Goal: Information Seeking & Learning: Learn about a topic

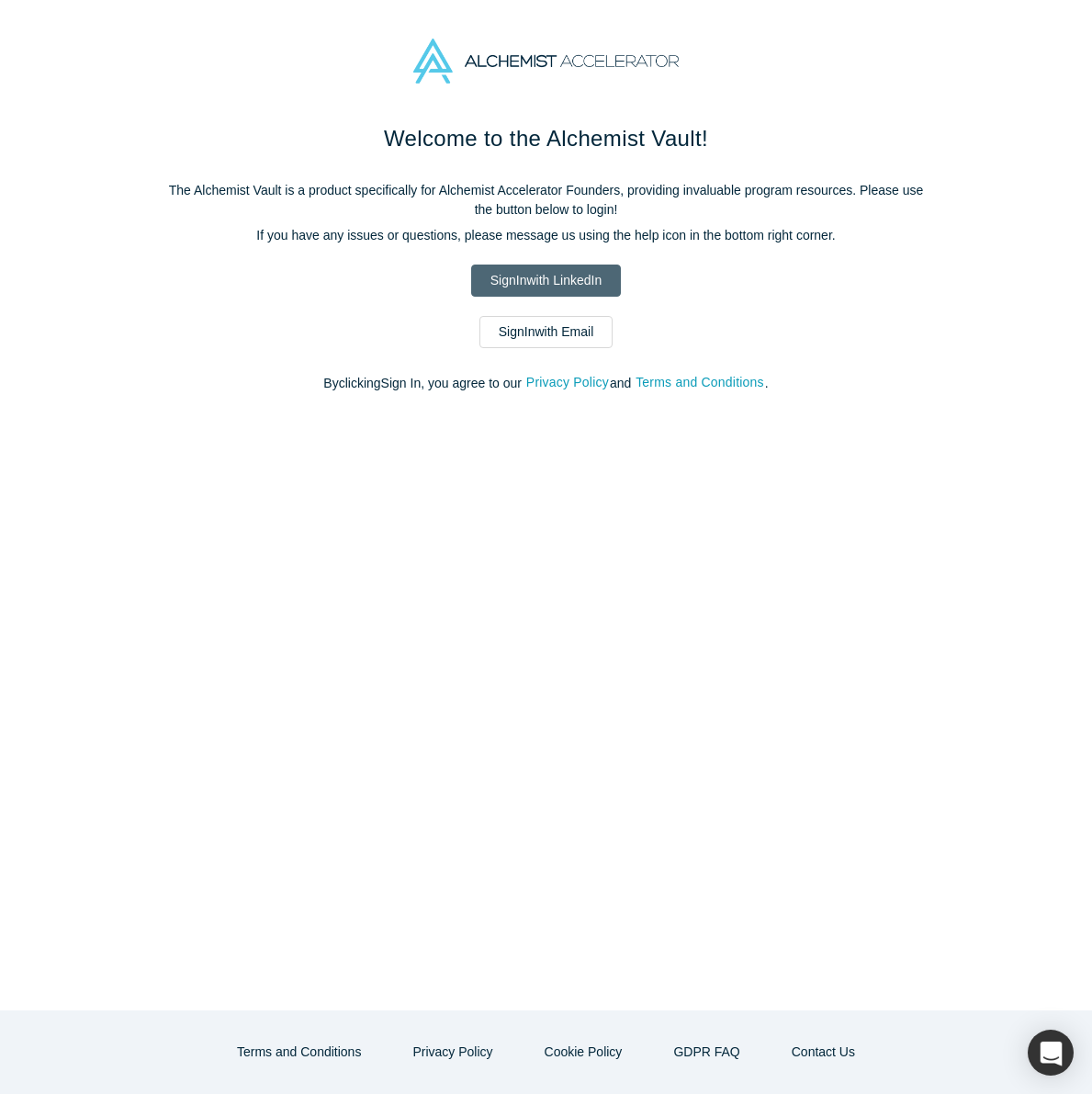
click at [559, 274] on link "Sign In with LinkedIn" at bounding box center [546, 280] width 150 height 32
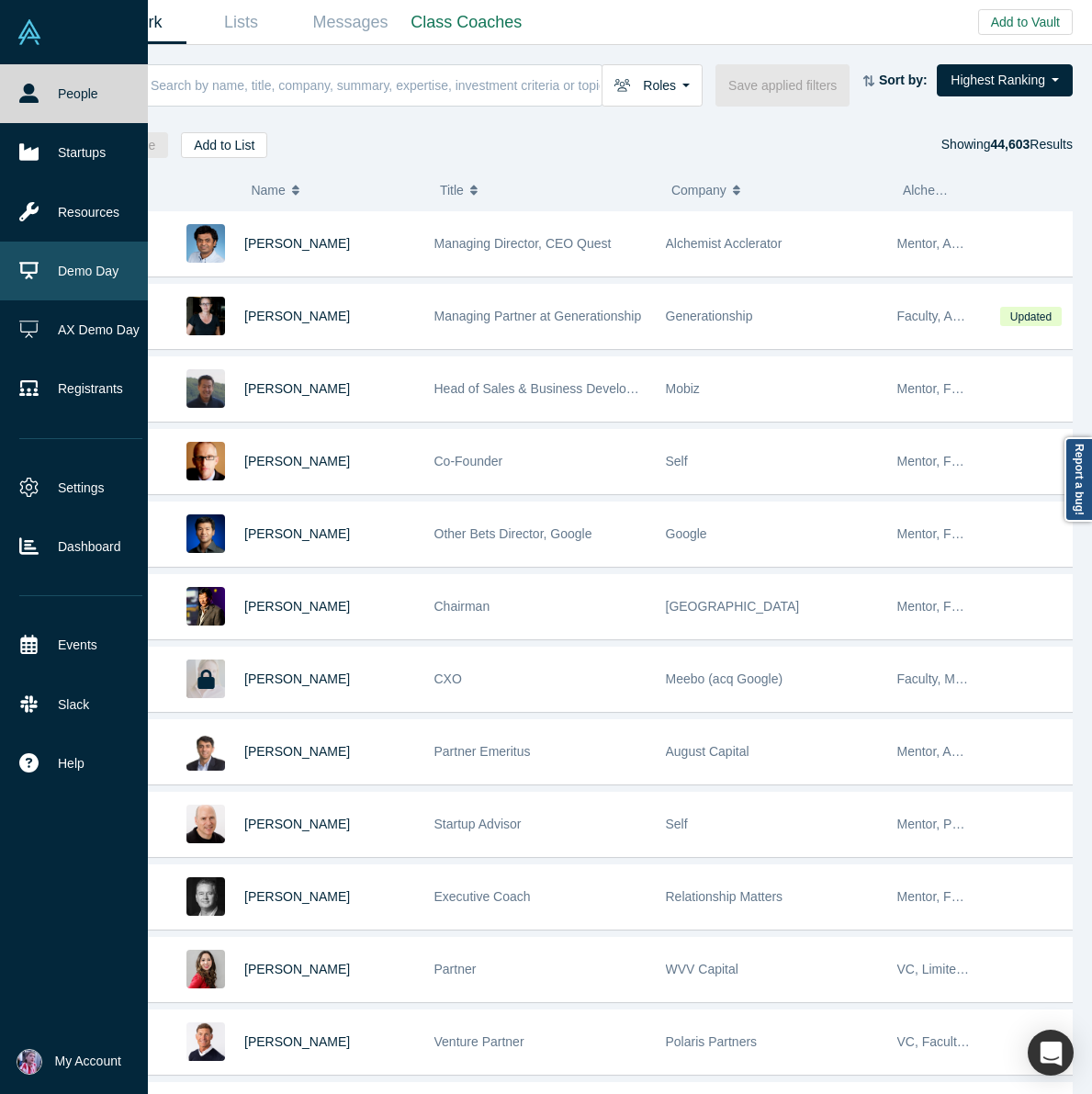
click at [69, 270] on link "Demo Day" at bounding box center [80, 270] width 161 height 59
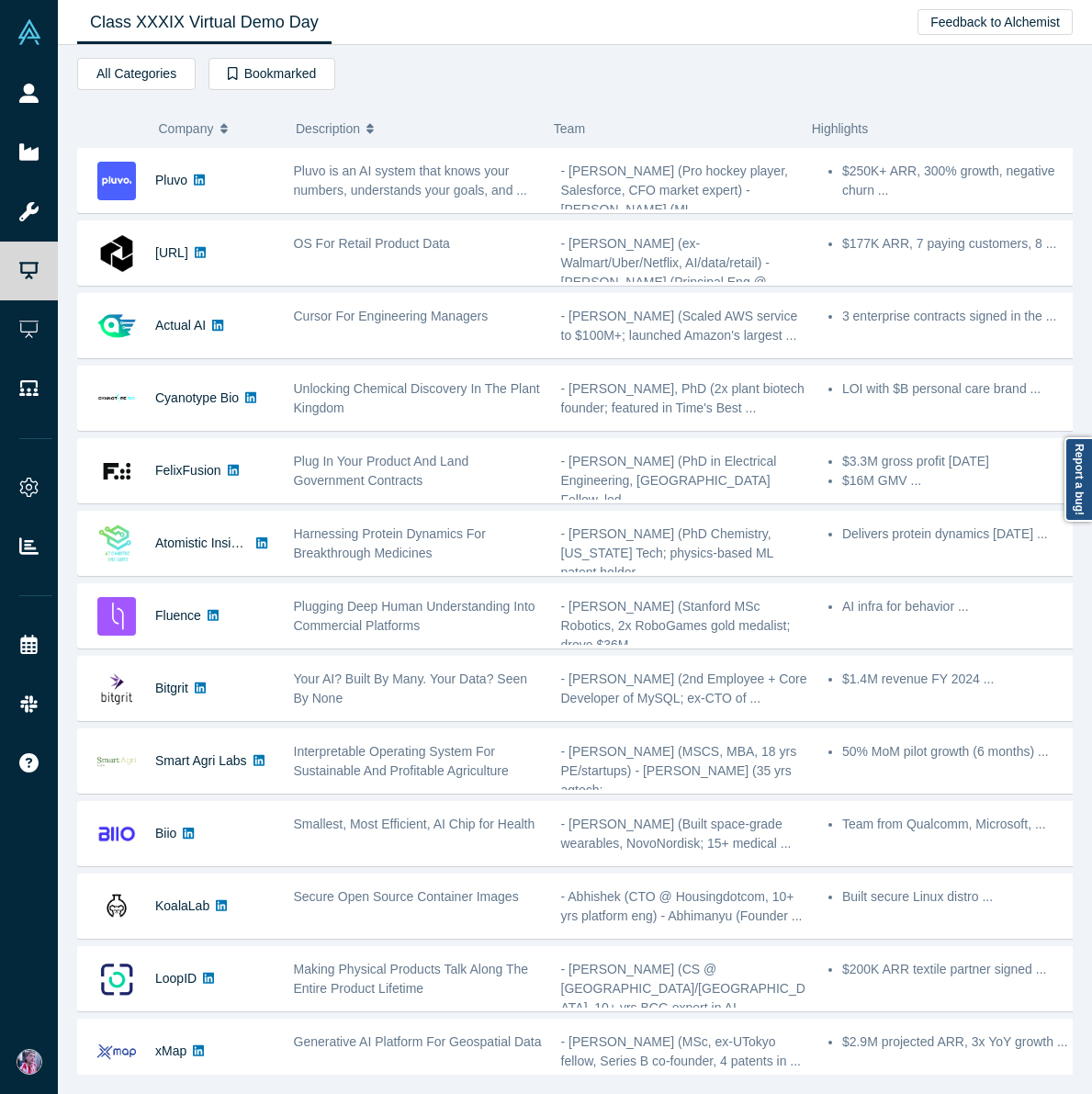
click at [224, 125] on icon "button" at bounding box center [224, 126] width 8 height 5
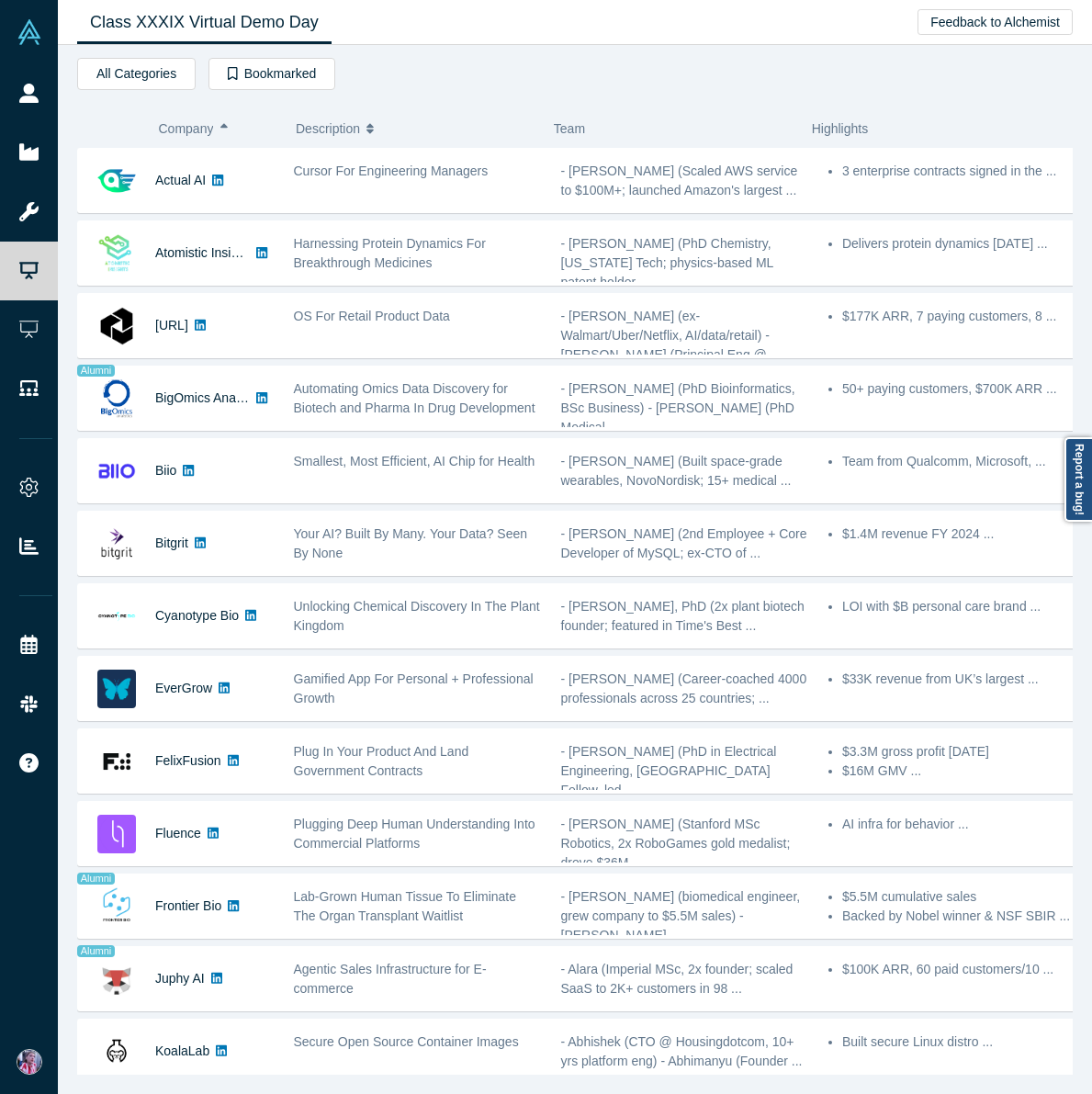
click at [226, 133] on icon "button" at bounding box center [224, 127] width 8 height 13
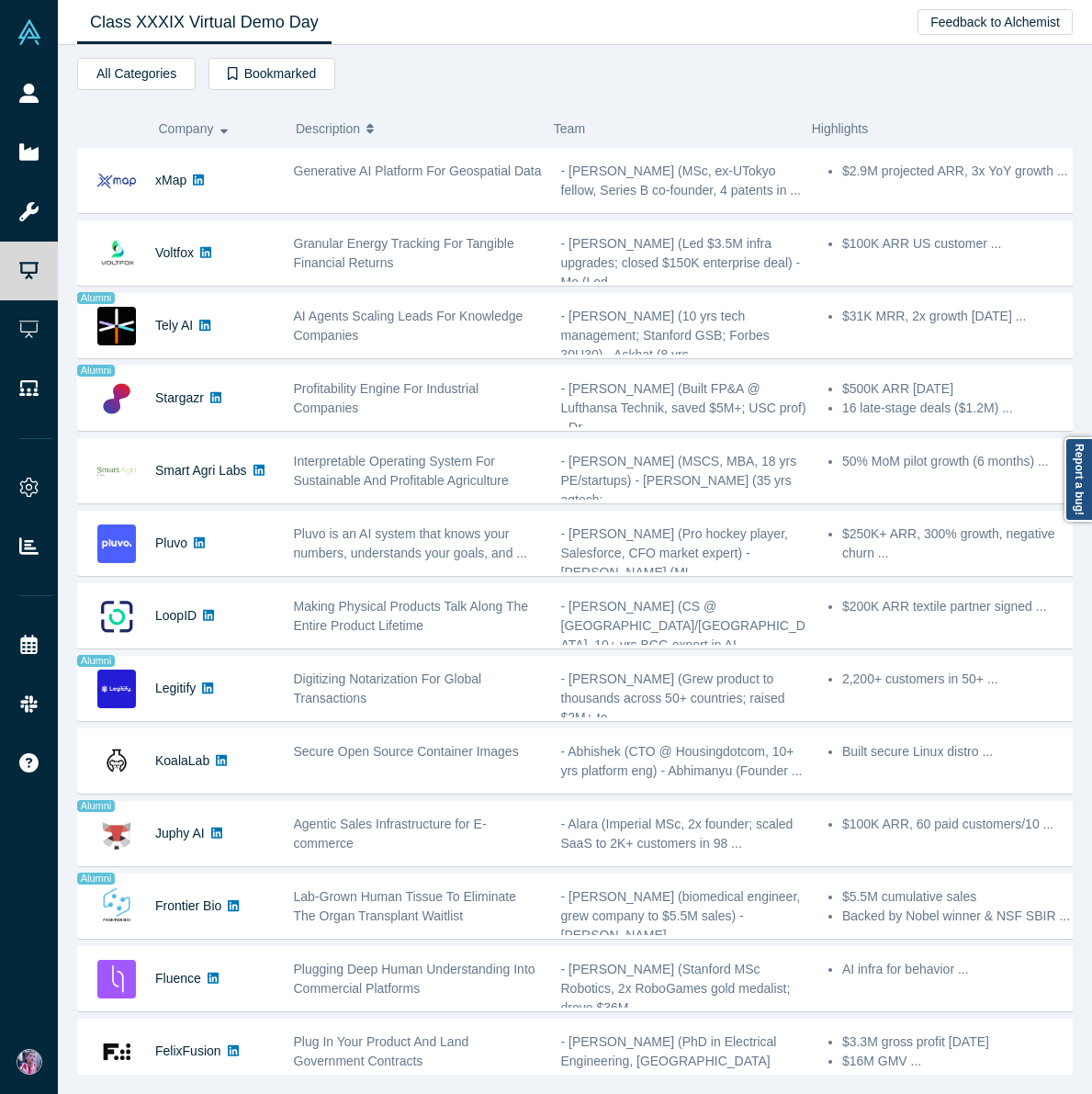
click at [225, 134] on icon "button" at bounding box center [224, 127] width 8 height 13
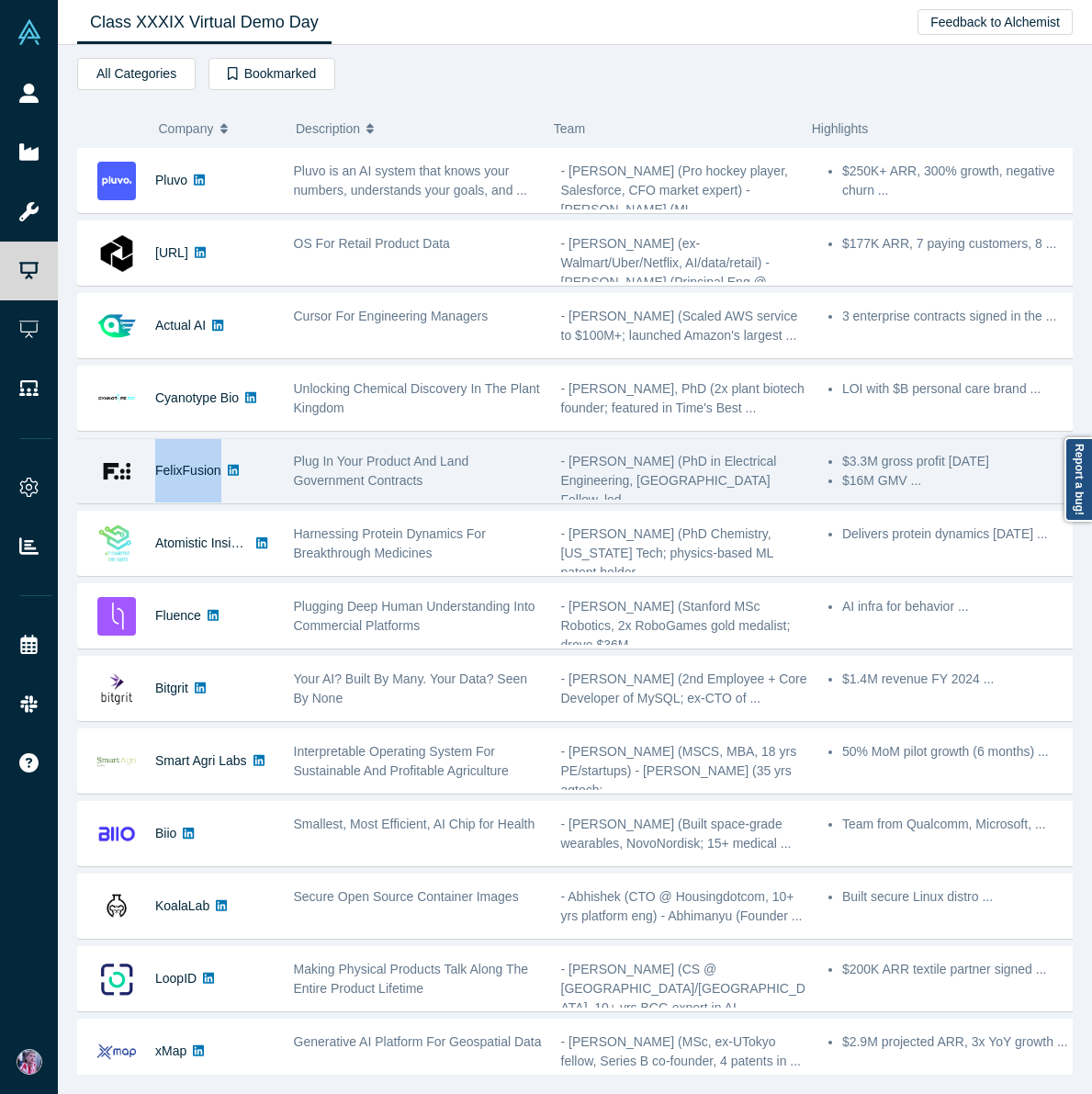
click at [235, 453] on link at bounding box center [233, 471] width 24 height 64
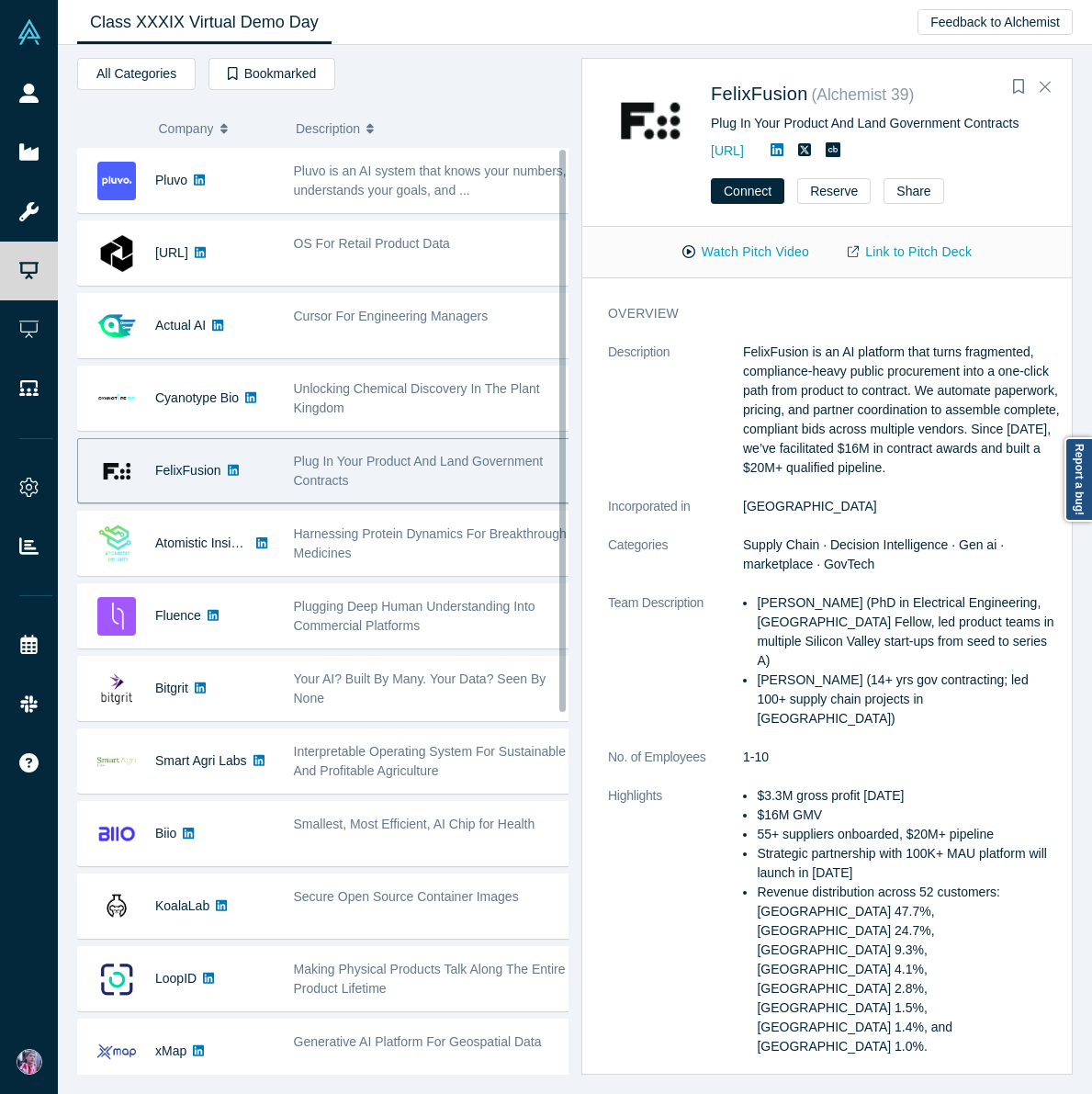
click at [899, 134] on div "FelixFusion ( Alchemist 39 ) Plug In Your Product And Land Government Contracts…" at bounding box center [878, 121] width 335 height 84
click at [899, 131] on div "Plug In Your Product And Land Government Contracts" at bounding box center [878, 124] width 335 height 19
click at [901, 123] on div "Plug In Your Product And Land Government Contracts" at bounding box center [878, 124] width 335 height 19
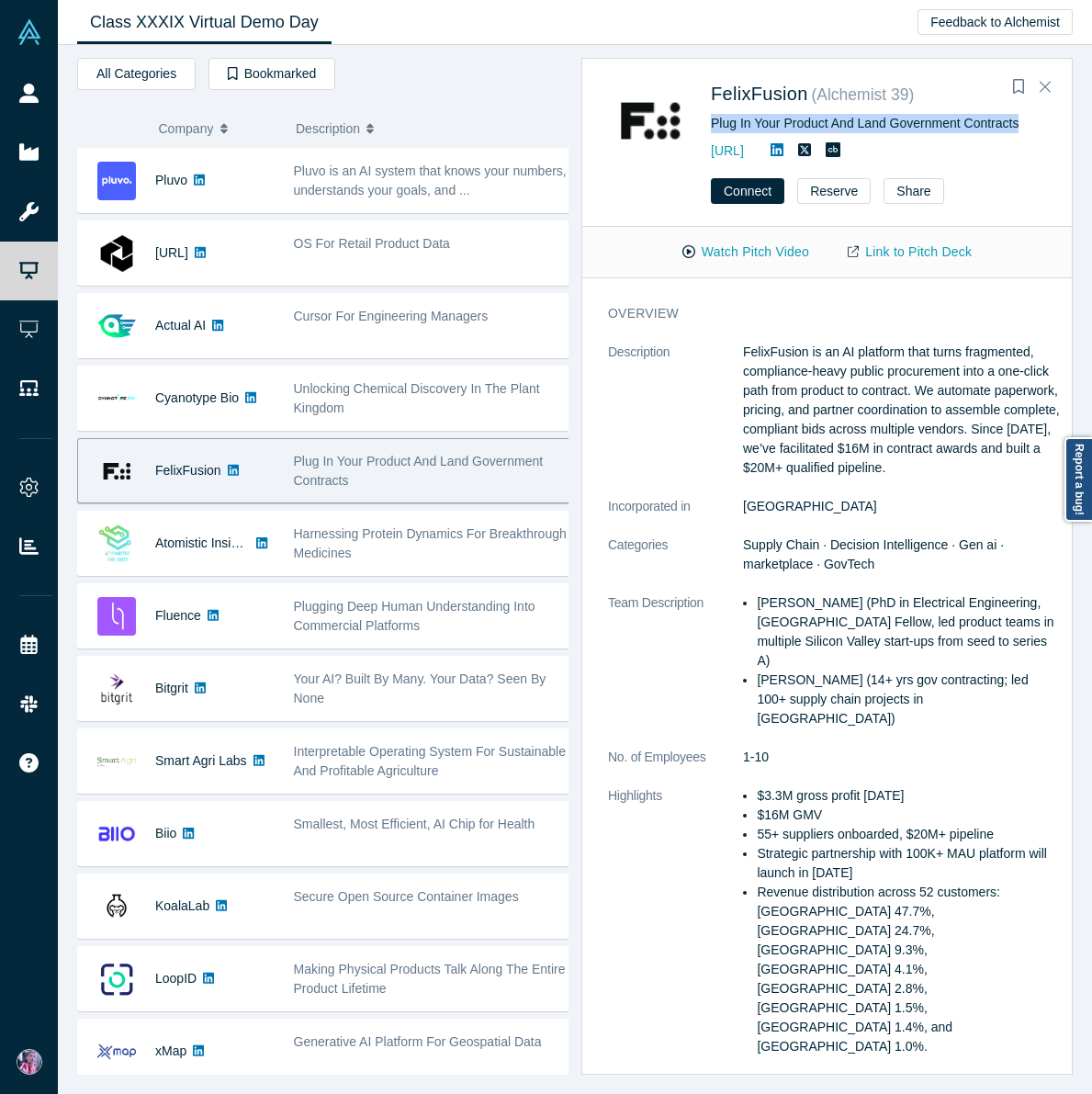
copy div "Plug In Your Product And Land Government Contracts"
click at [752, 91] on span "FelixFusion" at bounding box center [759, 94] width 98 height 20
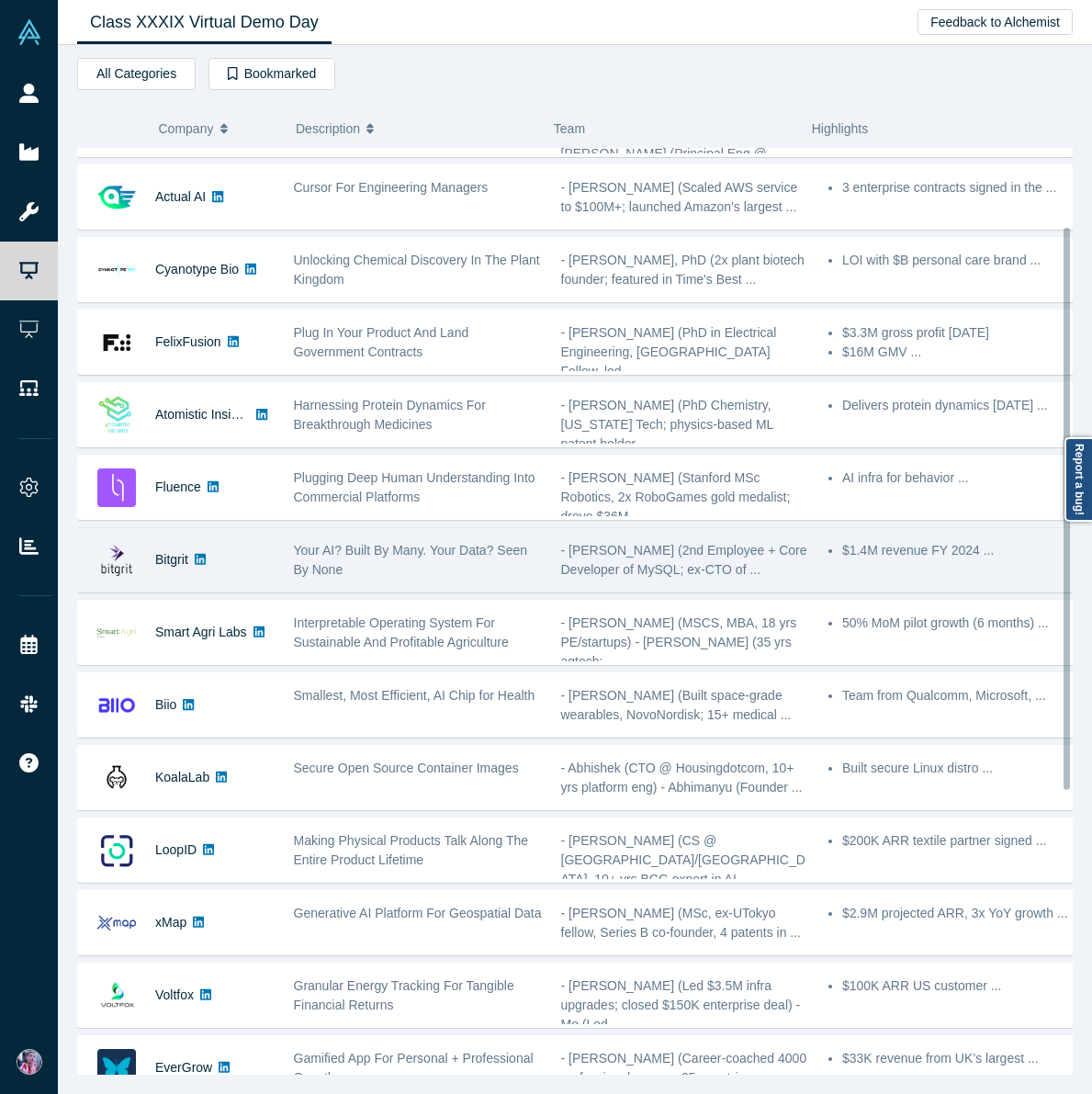
scroll to position [129, 0]
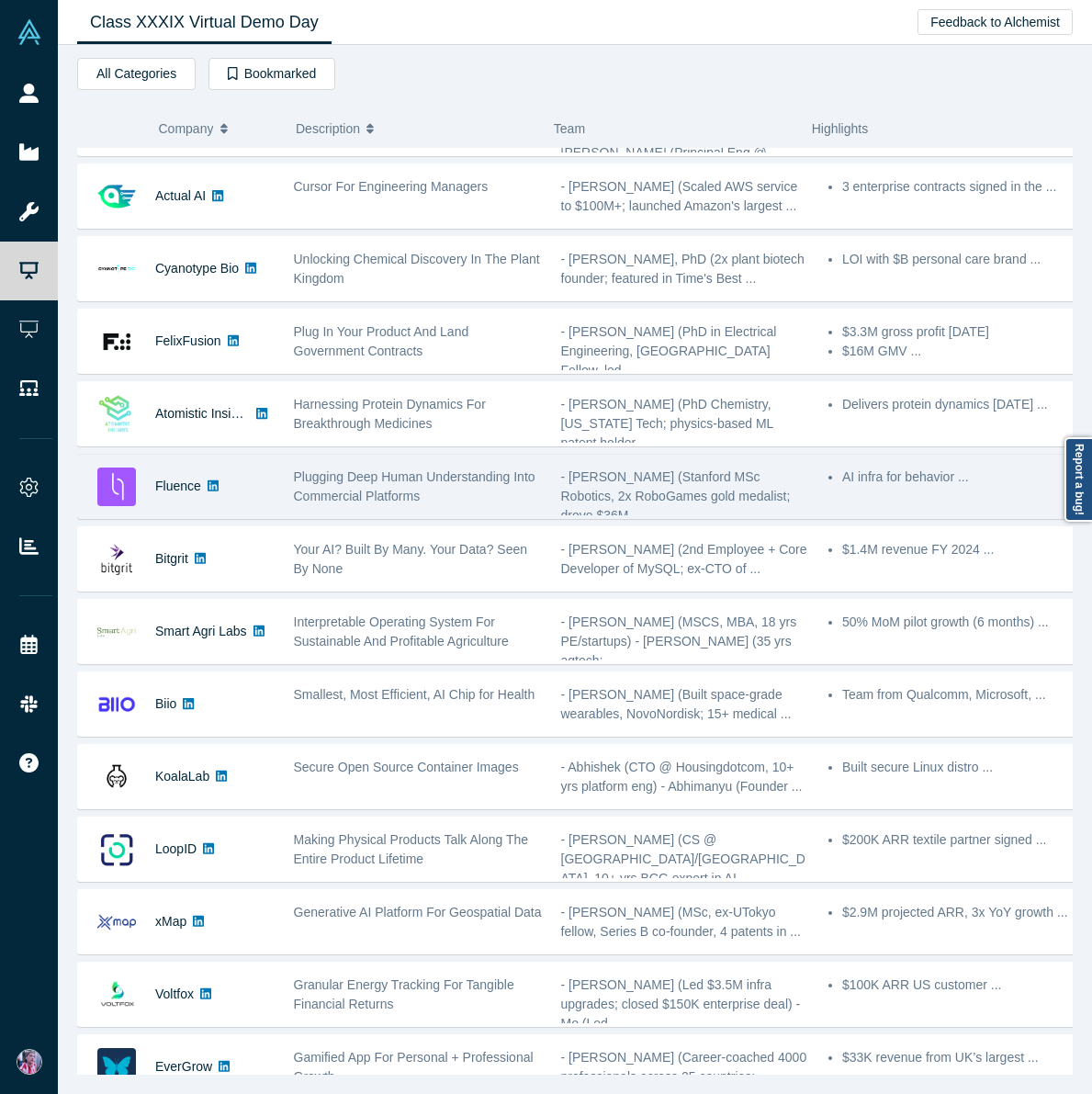
click at [220, 496] on link at bounding box center [212, 487] width 24 height 64
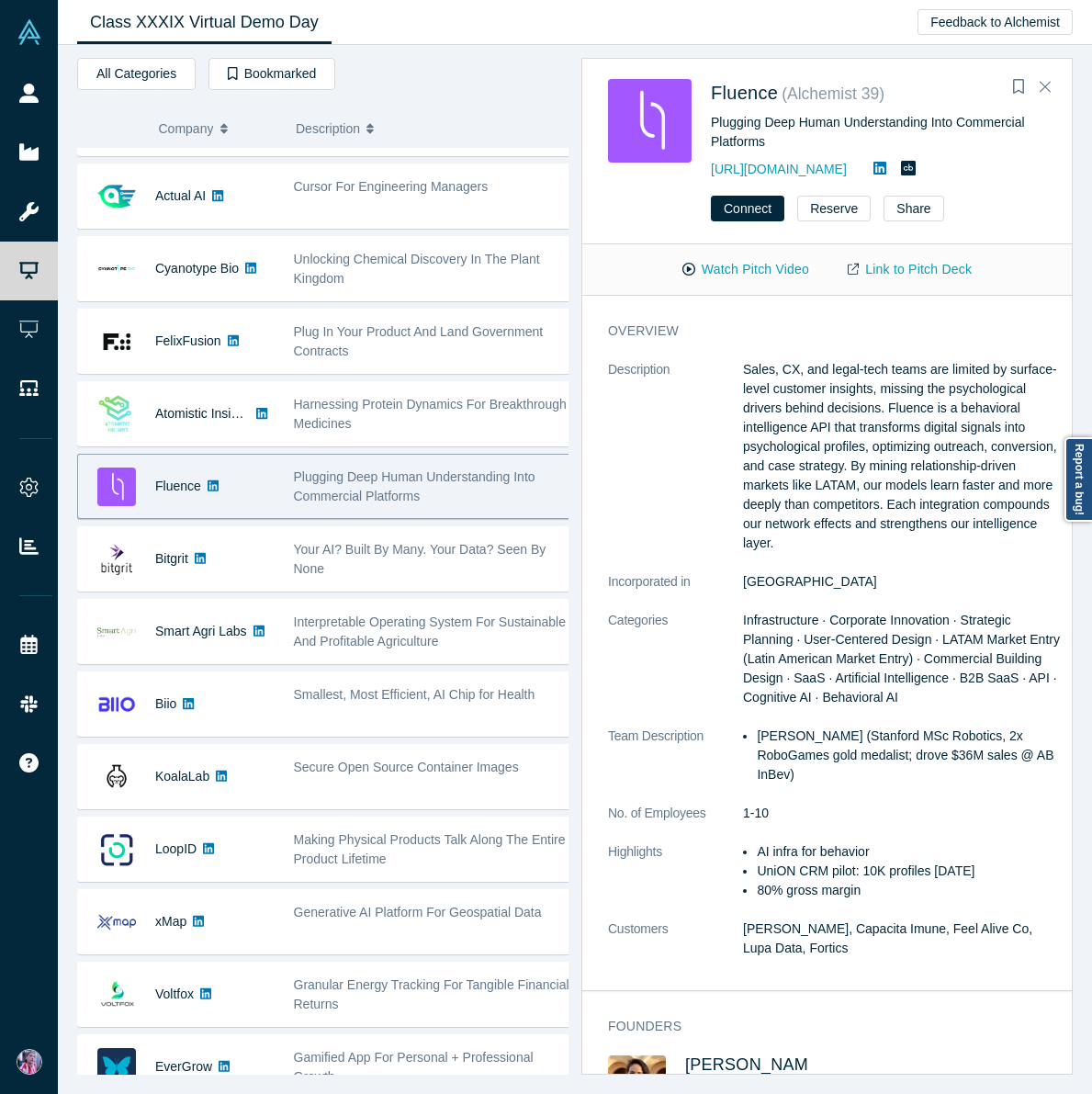
click at [746, 122] on div "Plugging Deep Human Understanding Into Commercial Platforms" at bounding box center [878, 132] width 335 height 39
copy div "Plugging Deep Human Understanding Into Commercial Platforms"
click at [742, 92] on span "Fluence" at bounding box center [743, 93] width 67 height 20
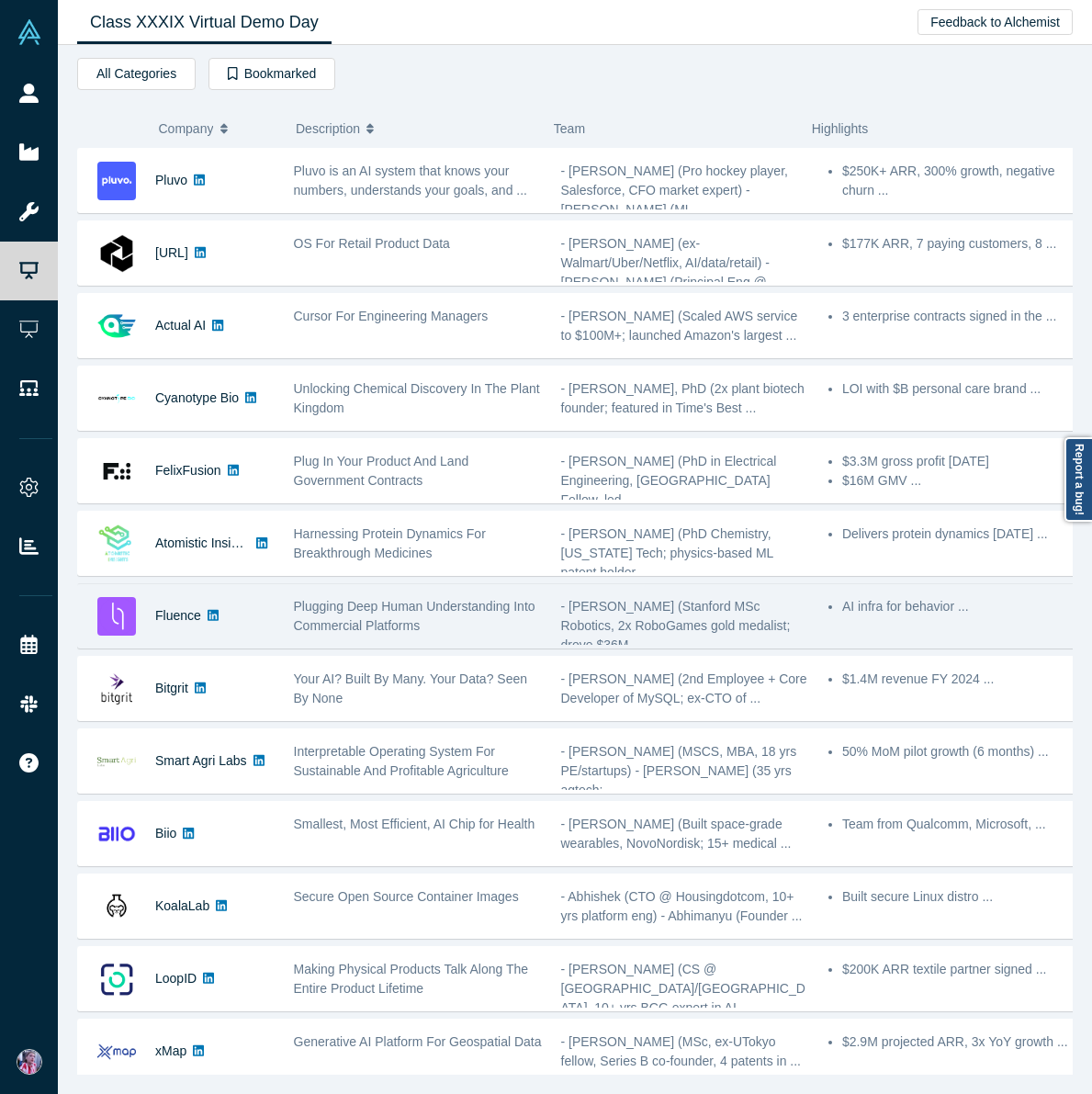
click at [237, 619] on div "Fluence" at bounding box center [177, 616] width 197 height 64
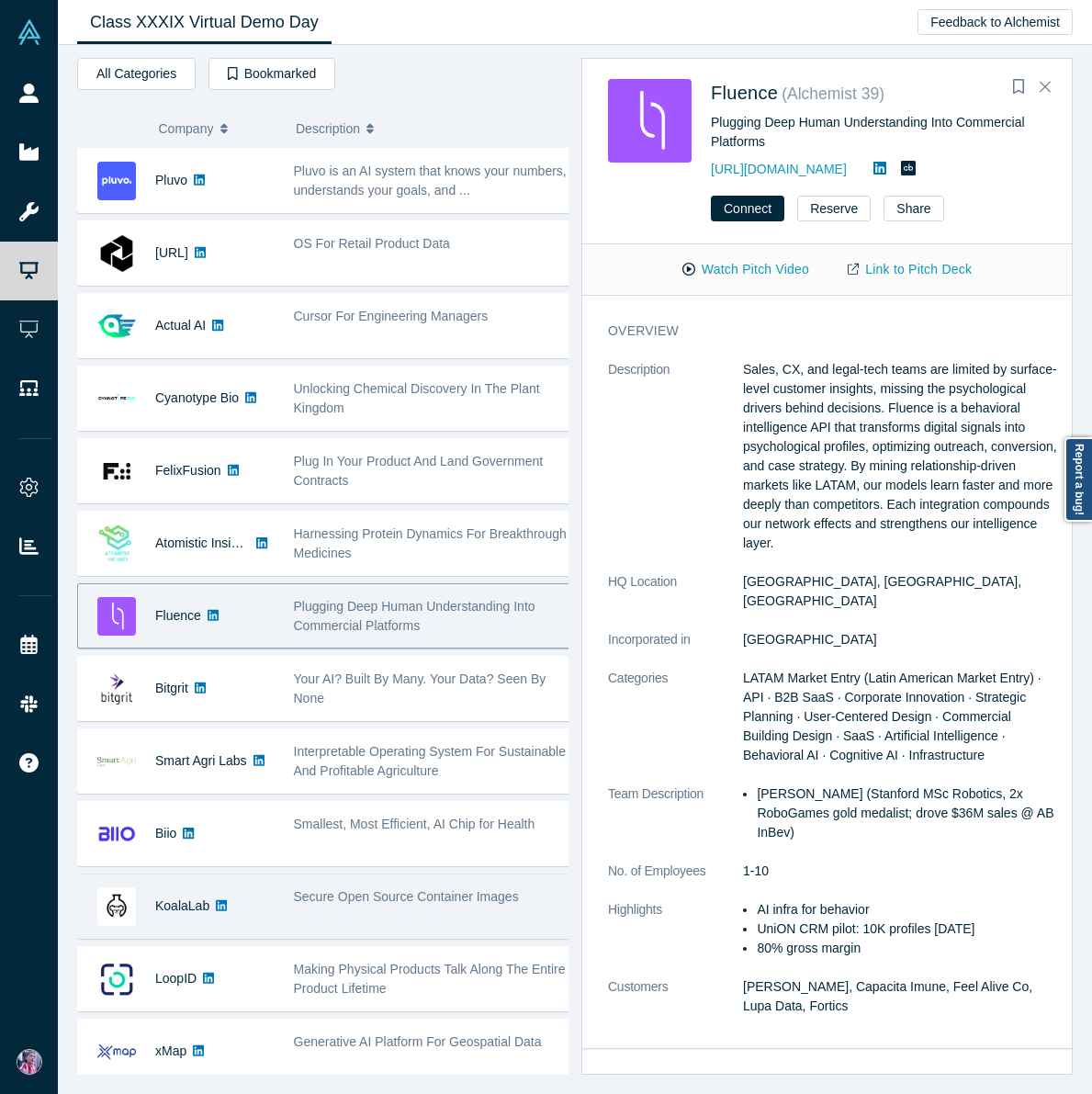
click at [225, 912] on link at bounding box center [221, 906] width 24 height 64
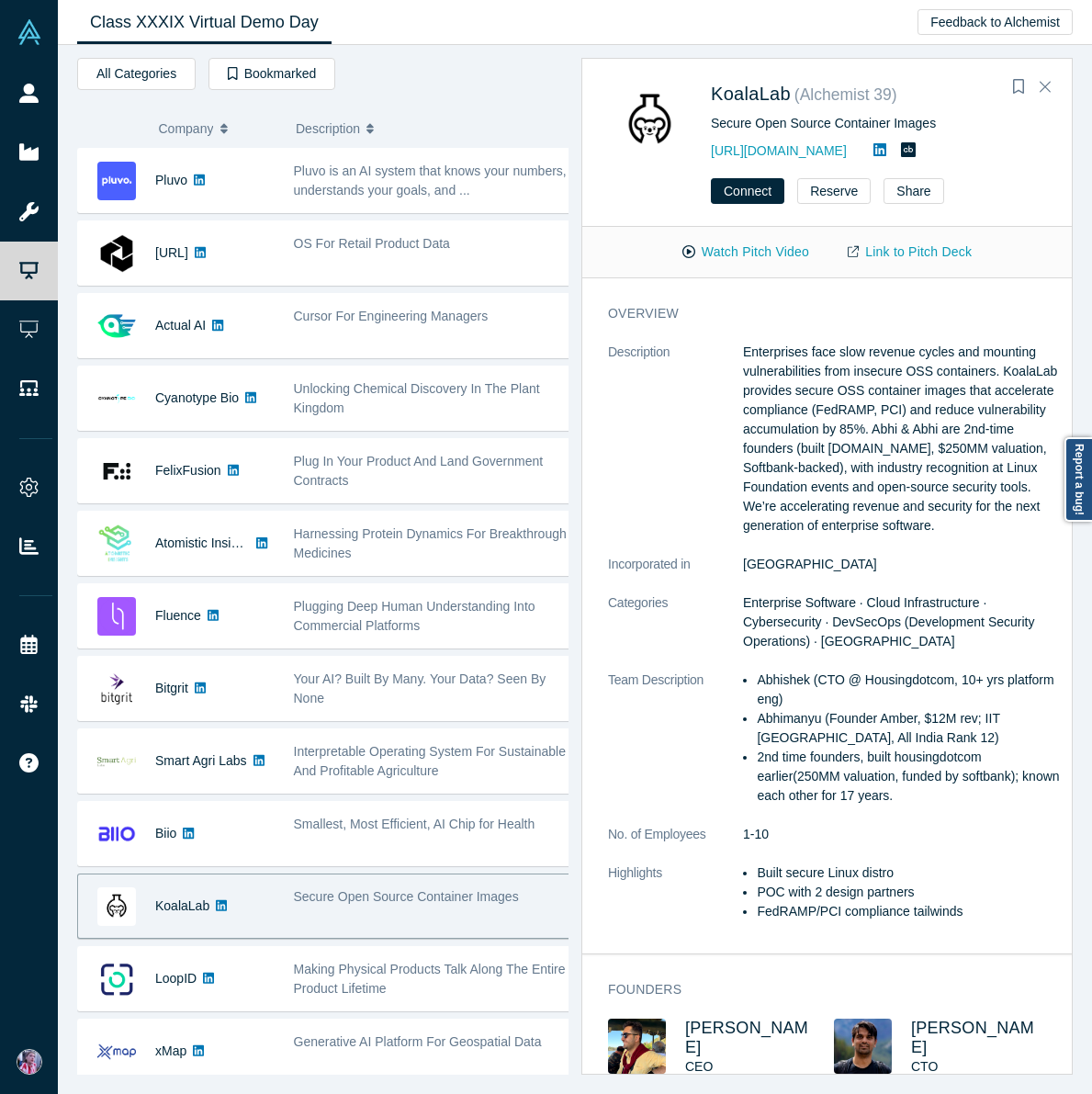
click at [738, 118] on div "Secure Open Source Container Images" at bounding box center [878, 124] width 335 height 19
copy div "Secure Open Source Container Images"
click at [727, 97] on span "KoalaLab" at bounding box center [750, 94] width 80 height 20
